Goal: Information Seeking & Learning: Learn about a topic

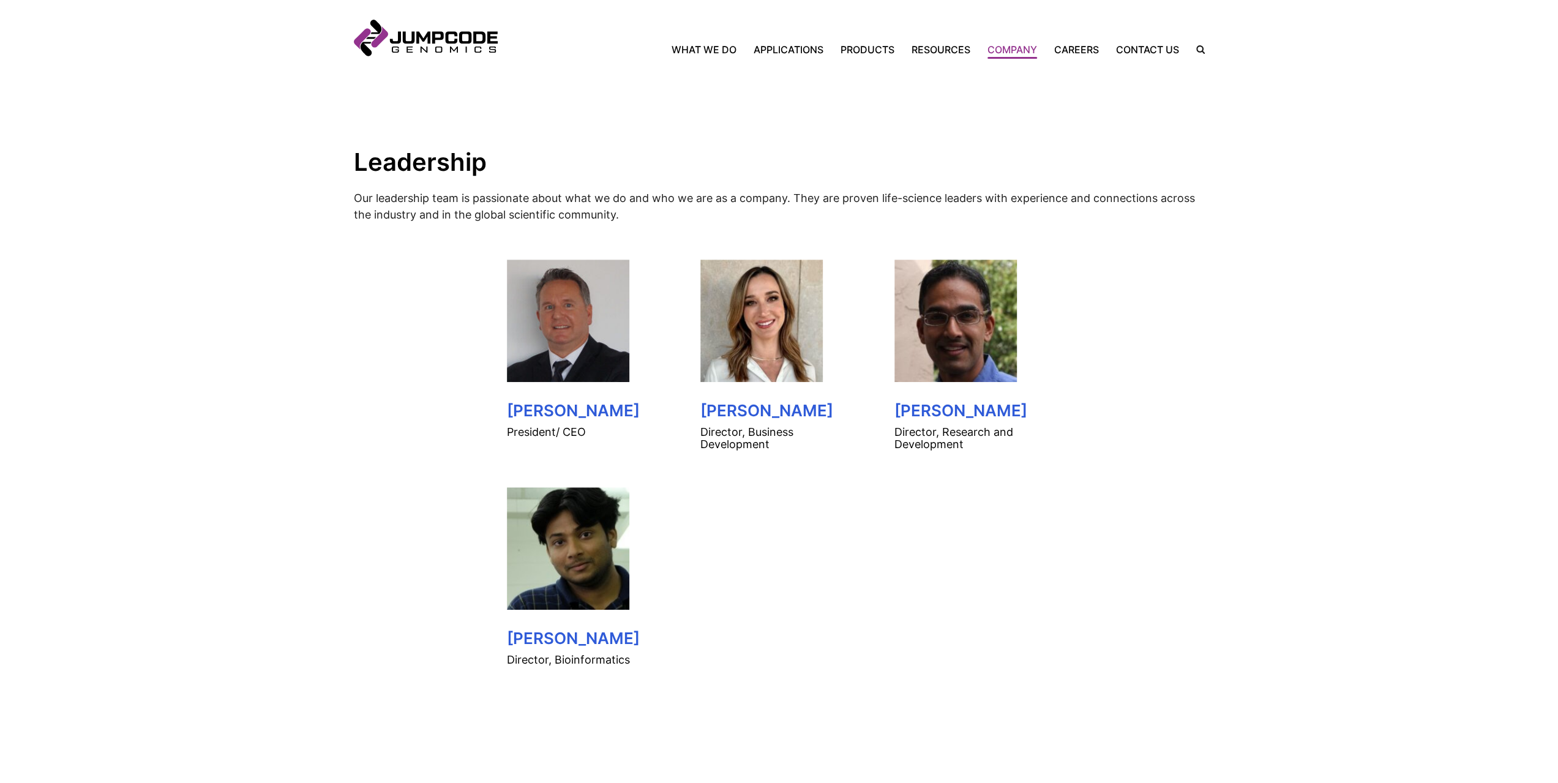
scroll to position [490, 0]
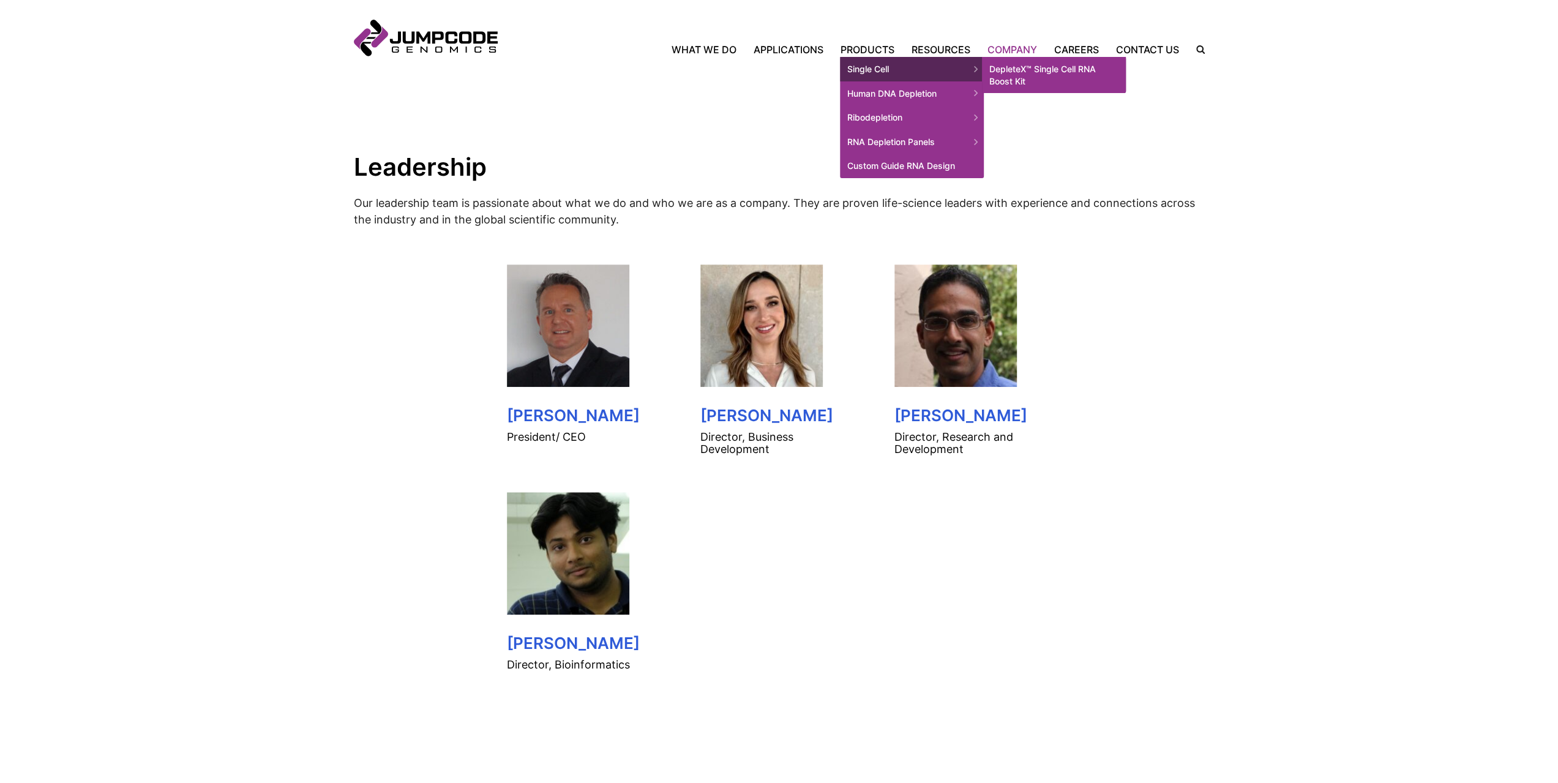
click at [1063, 77] on link "DepleteX™ Single Cell RNA Boost Kit" at bounding box center [1054, 75] width 144 height 36
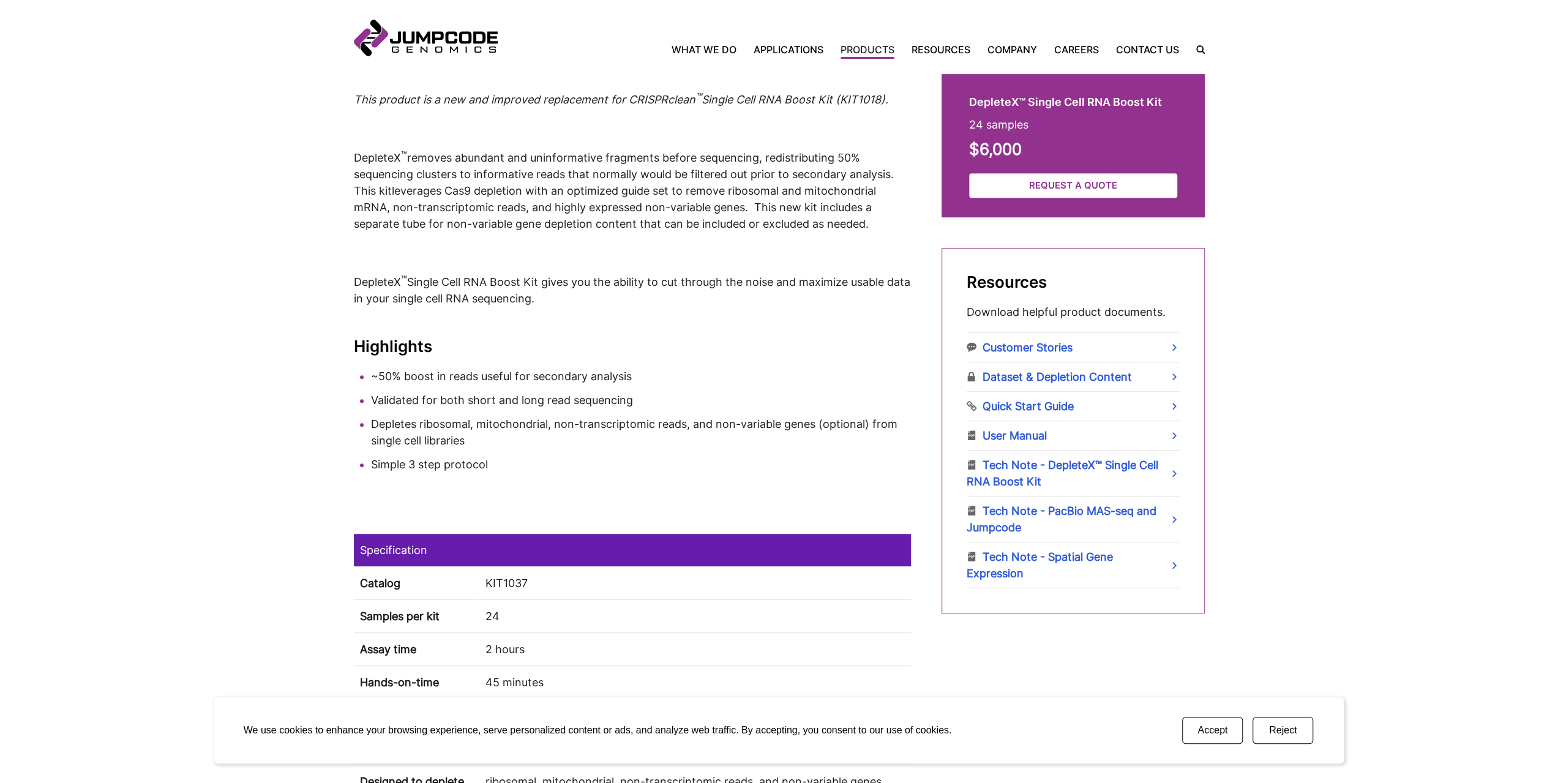
scroll to position [306, 0]
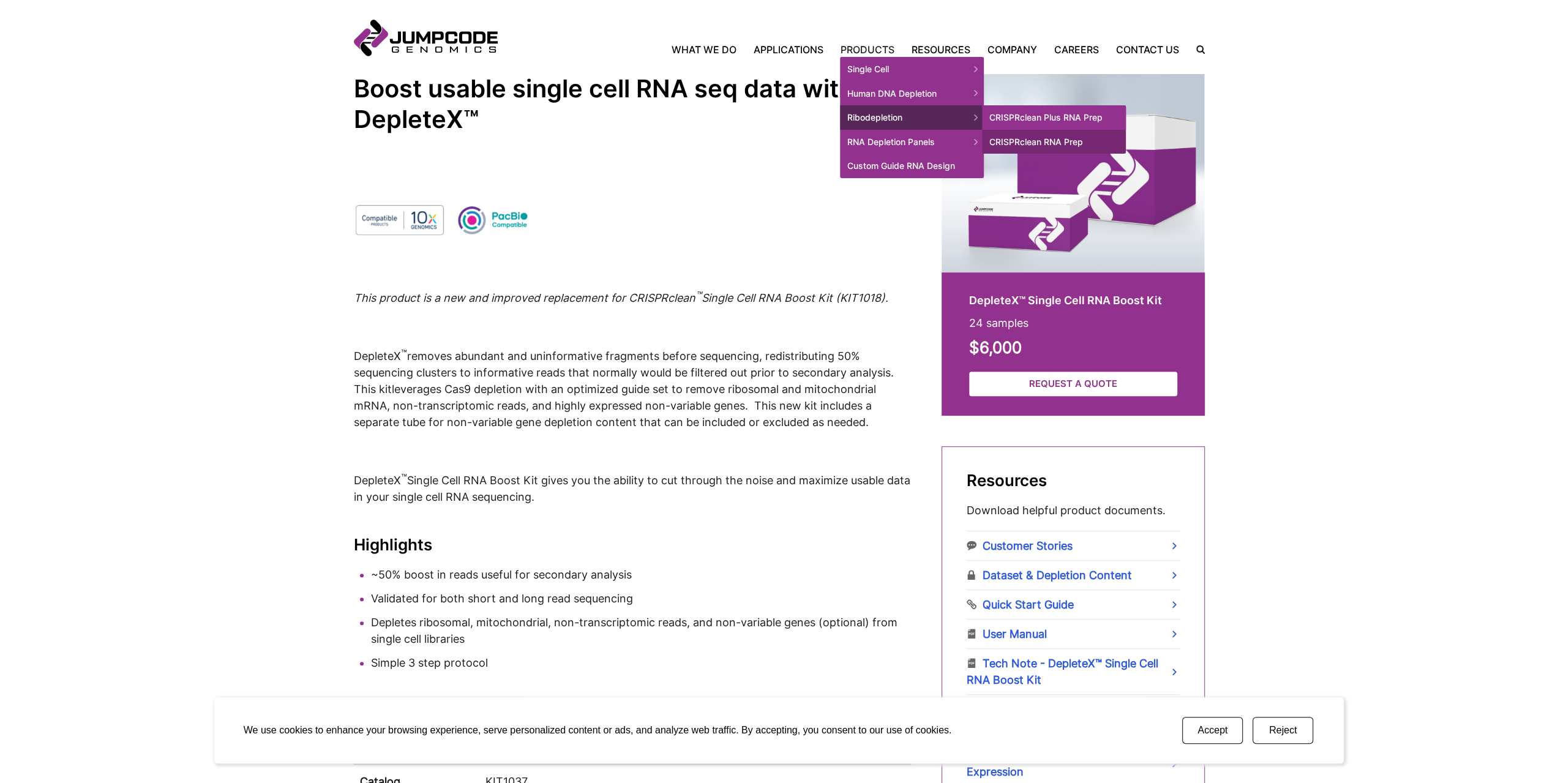
click at [1022, 118] on link "CRISPRclean Plus RNA Prep" at bounding box center [1054, 117] width 144 height 24
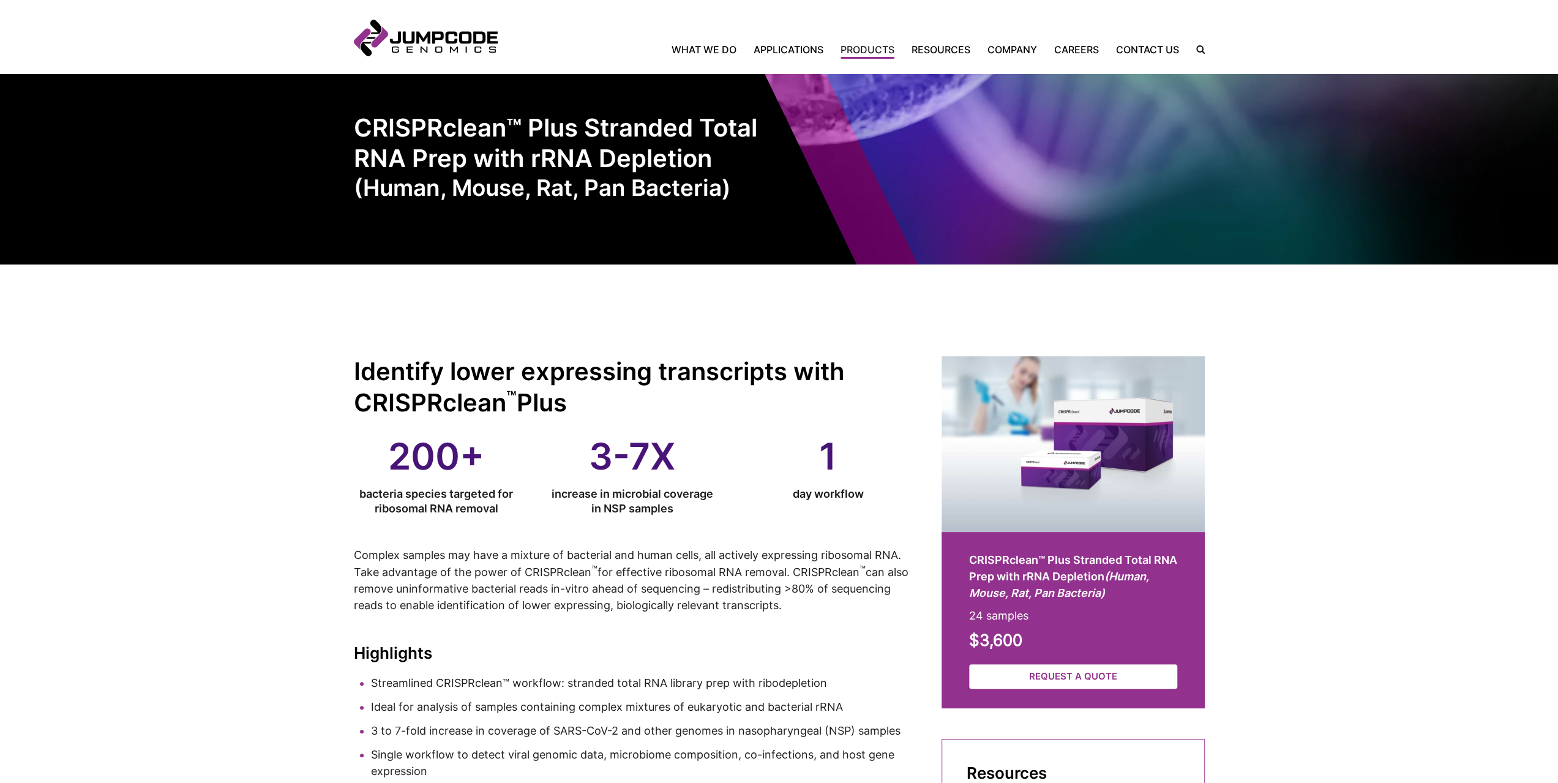
scroll to position [367, 0]
